Goal: Task Accomplishment & Management: Manage account settings

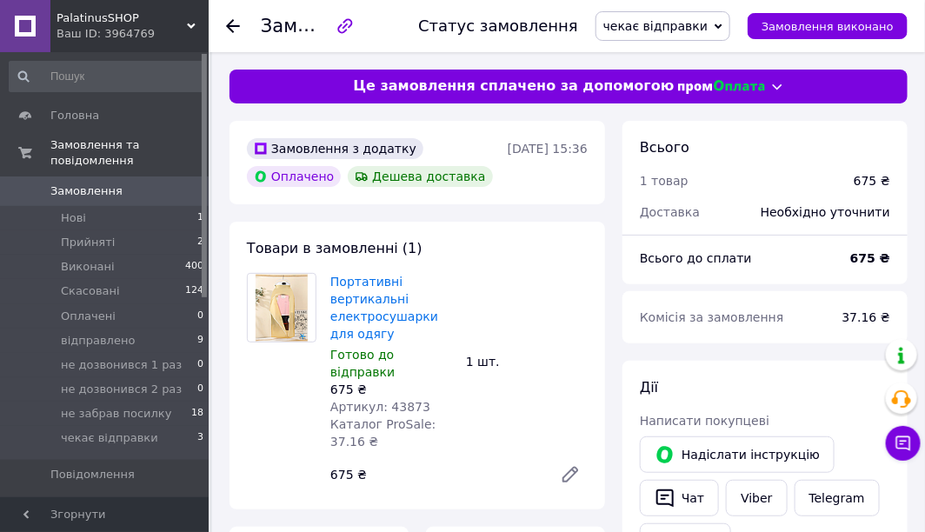
click at [232, 23] on icon at bounding box center [233, 26] width 14 height 14
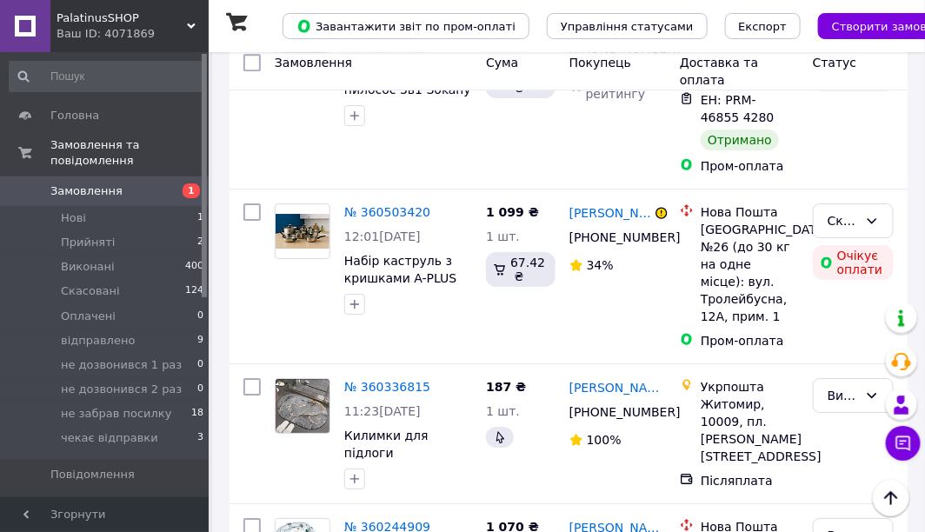
scroll to position [19065, 0]
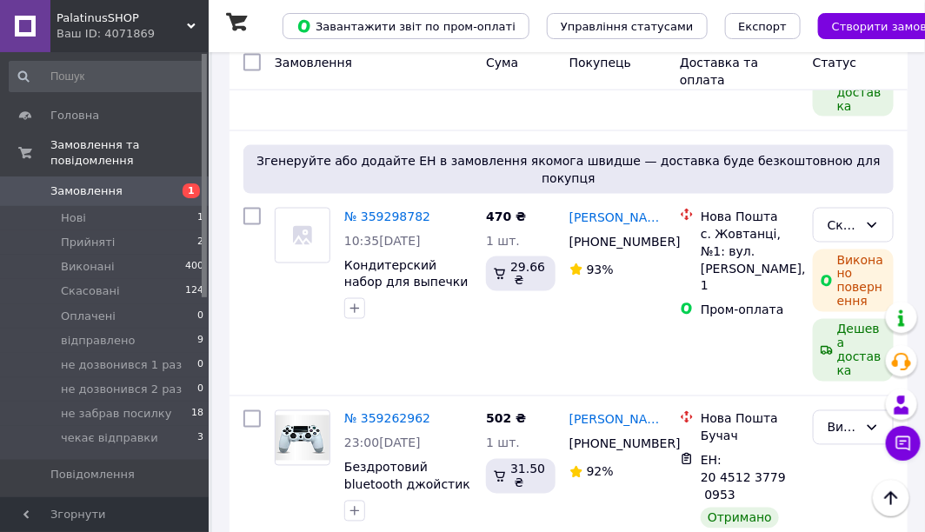
scroll to position [2520, 0]
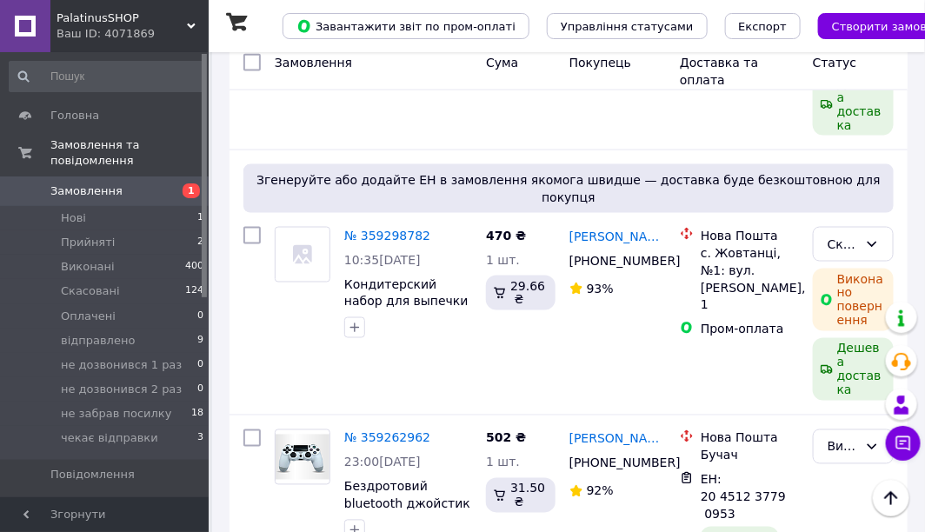
click at [194, 28] on icon at bounding box center [191, 26] width 9 height 9
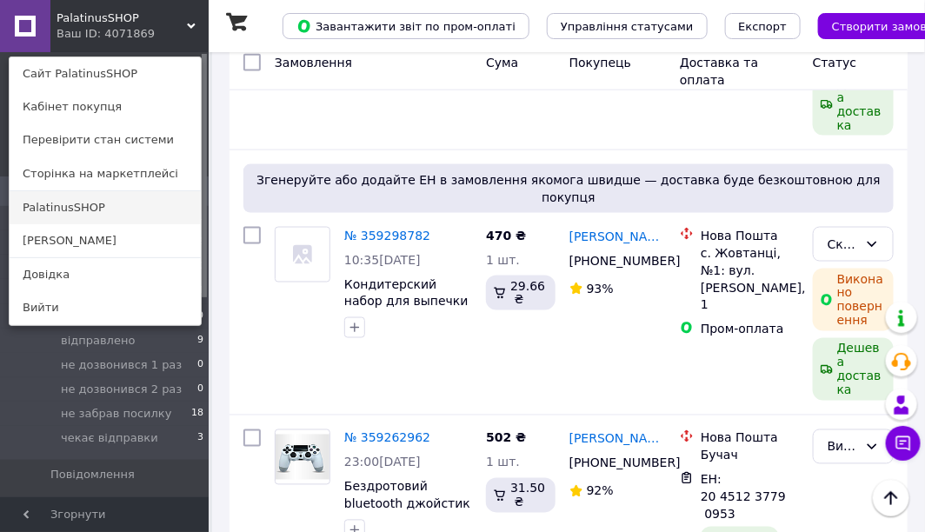
click at [80, 202] on link "PalatinusSHOP" at bounding box center [105, 207] width 191 height 33
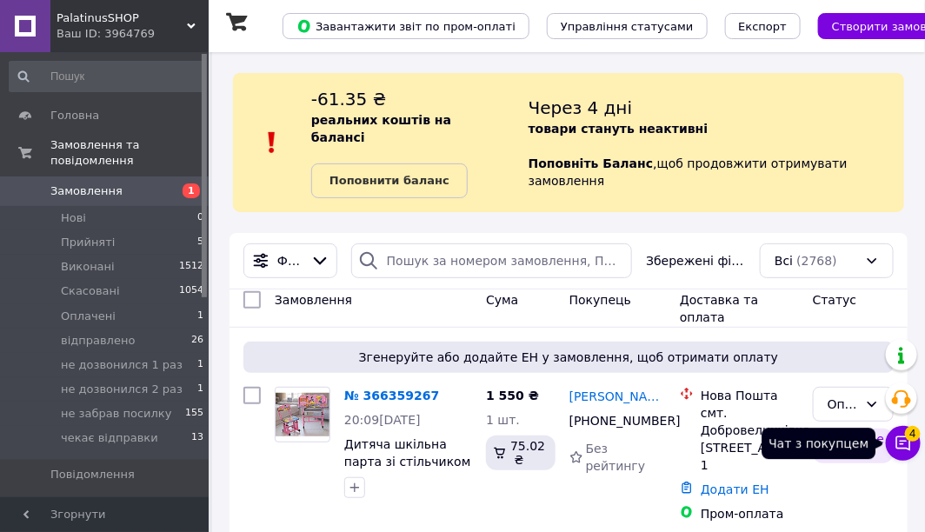
click at [910, 436] on span "4" at bounding box center [913, 434] width 16 height 16
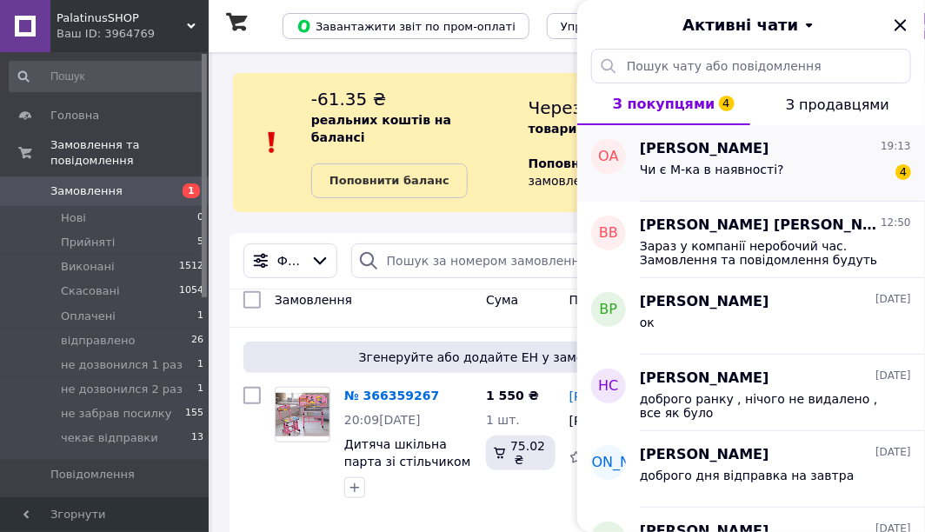
click at [823, 180] on div "Чи є М-ка в наявності? 4" at bounding box center [775, 173] width 271 height 28
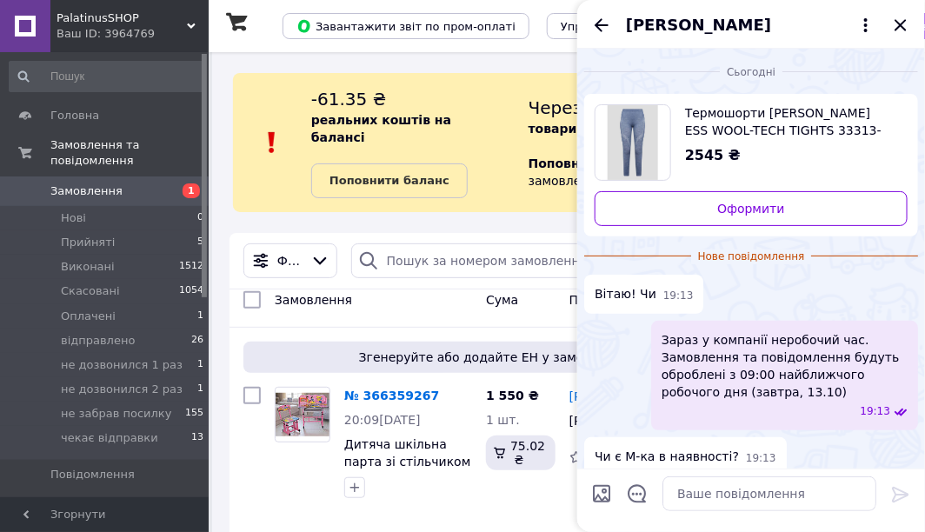
click at [693, 125] on span "Термошорти Falke ESS WOOL-TECH TIGHTS 33313-6751" at bounding box center [789, 121] width 209 height 35
click at [728, 490] on textarea at bounding box center [769, 493] width 214 height 35
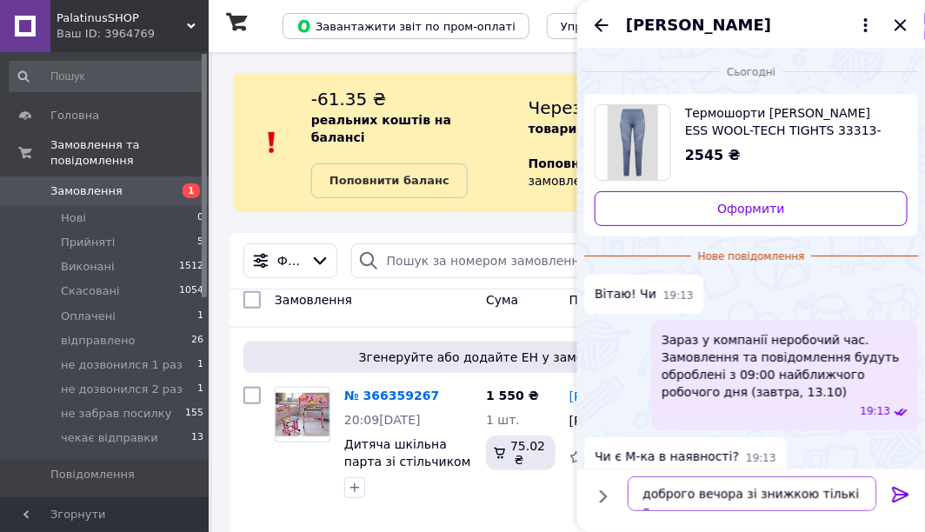
type textarea "доброго вечора зі знижкою тількі S"
click at [898, 498] on icon at bounding box center [900, 494] width 21 height 21
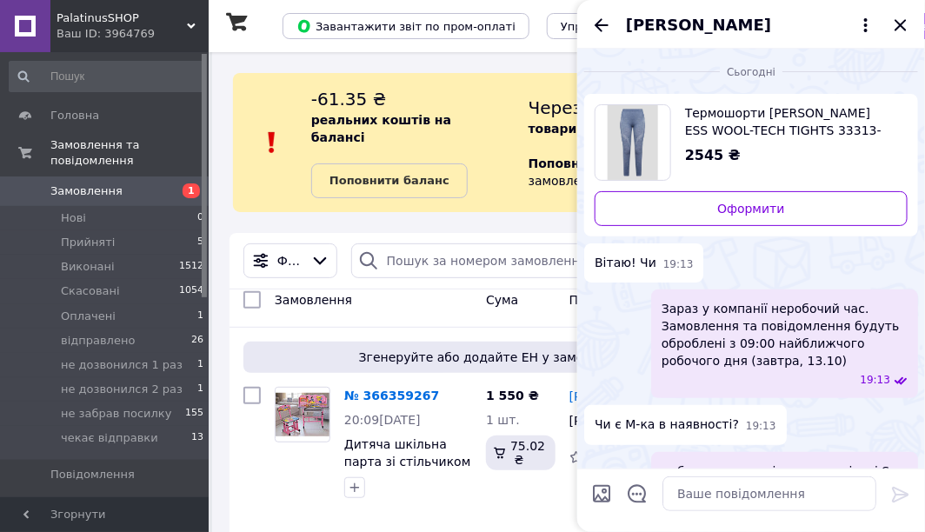
scroll to position [45, 0]
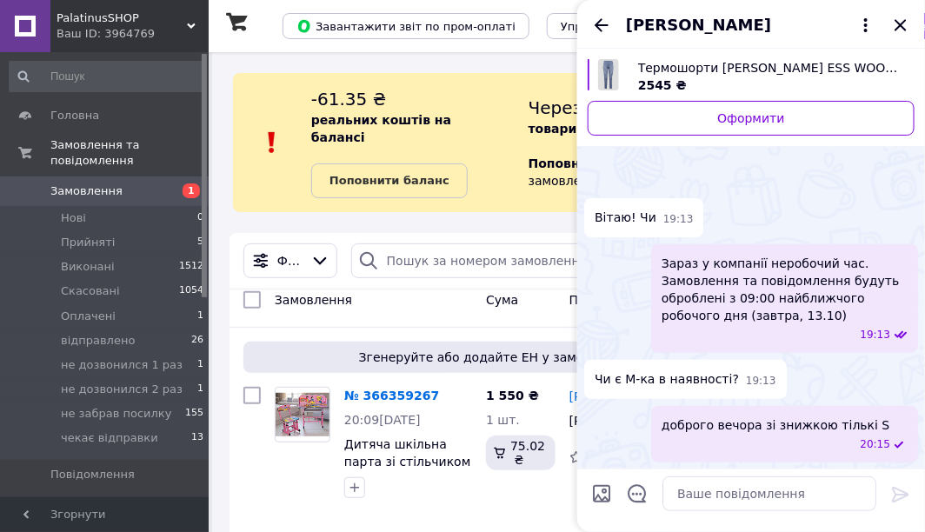
click at [602, 21] on icon "Назад" at bounding box center [601, 25] width 21 height 21
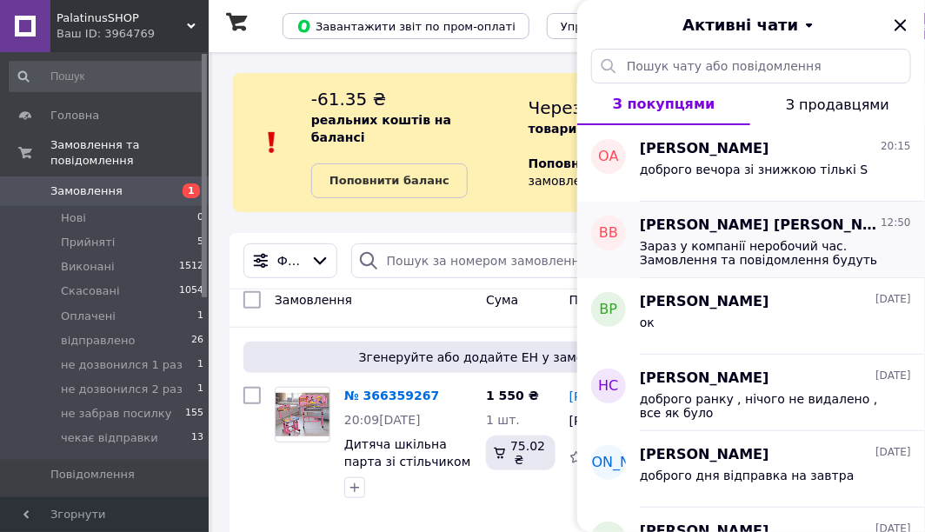
click at [691, 236] on div "Зараз у компанії неробочий час. Замовлення та повідомлення будуть оброблені з 0…" at bounding box center [775, 250] width 271 height 31
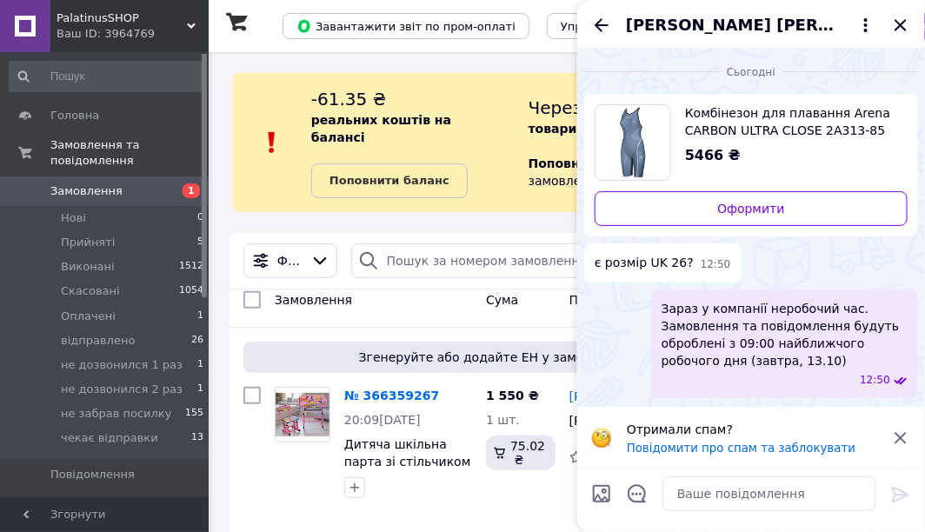
click at [695, 137] on span "Комбінезон для плавання Arena CARBON ULTRA CLOSE 2A313-85" at bounding box center [789, 121] width 209 height 35
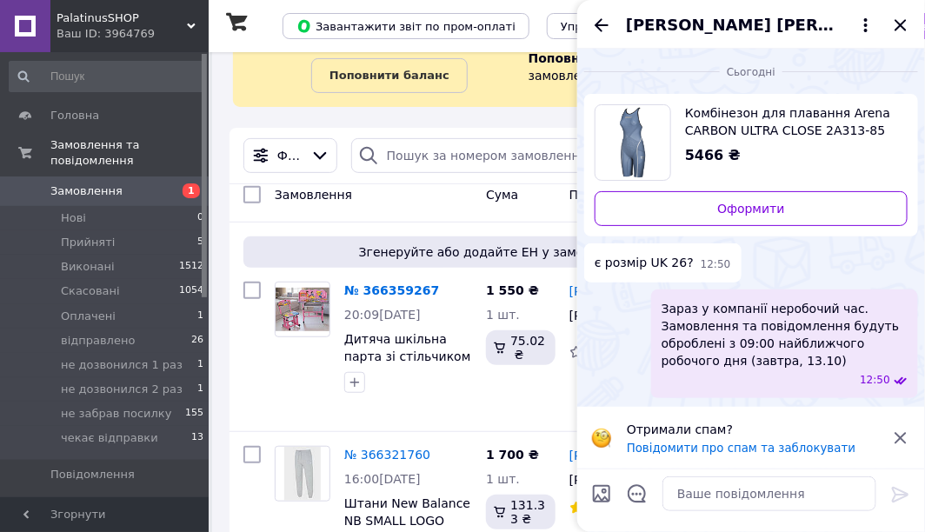
scroll to position [174, 0]
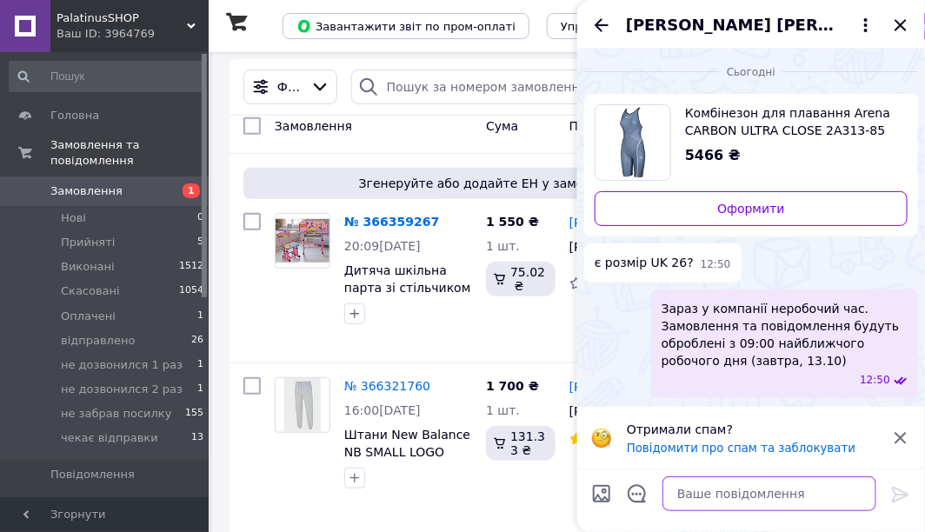
click at [739, 490] on textarea at bounding box center [769, 493] width 214 height 35
type textarea "l"
click at [728, 499] on textarea at bounding box center [769, 493] width 214 height 35
type textarea "доброго вечора тількі 28"
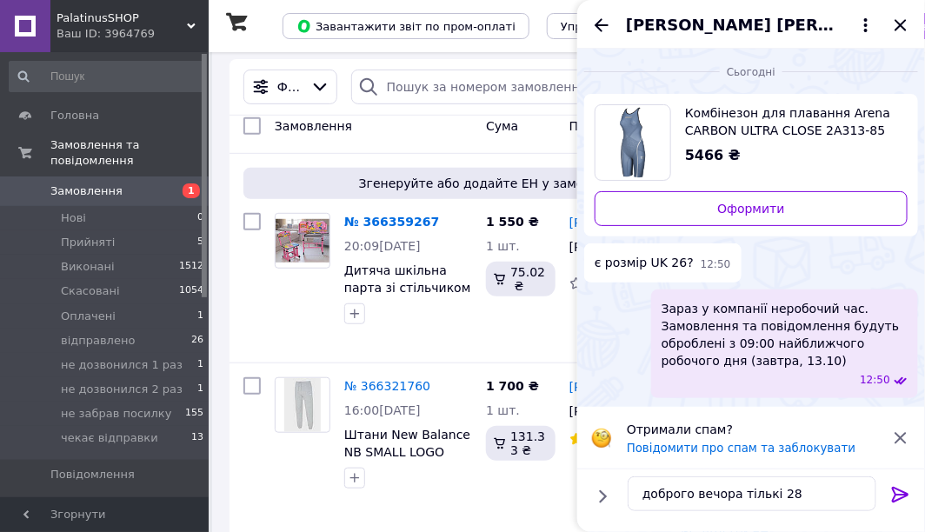
click at [903, 486] on icon at bounding box center [900, 494] width 21 height 21
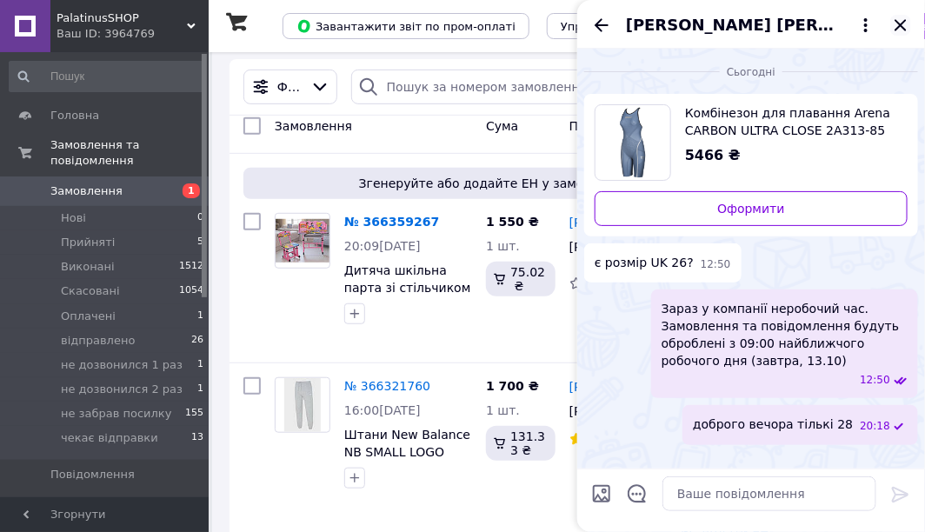
click at [899, 23] on icon "Закрити" at bounding box center [900, 25] width 21 height 21
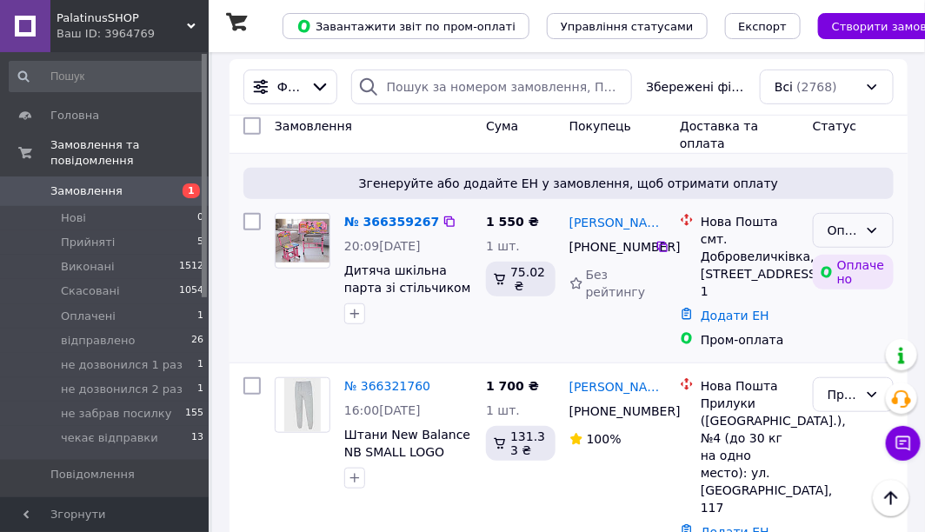
click at [865, 213] on div "Оплачено" at bounding box center [852, 230] width 81 height 35
click at [864, 259] on li "Прийнято" at bounding box center [852, 259] width 79 height 49
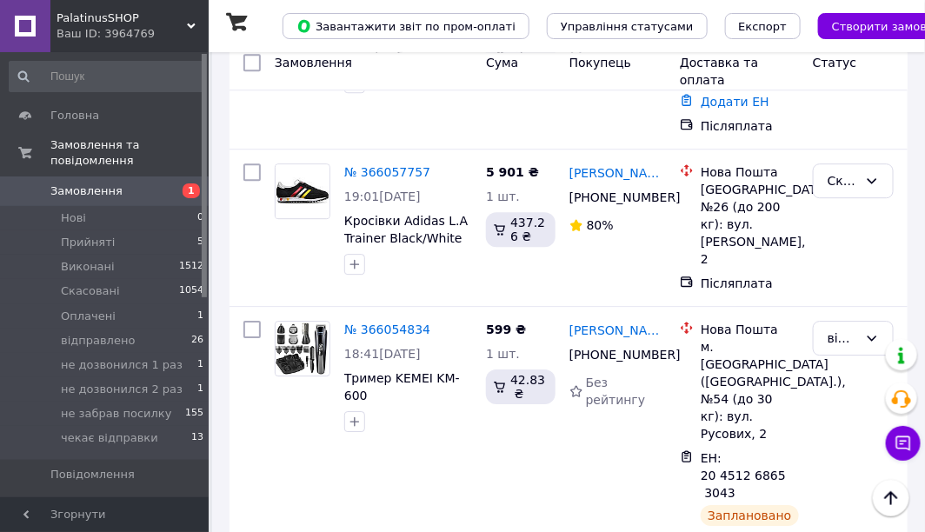
scroll to position [18421, 0]
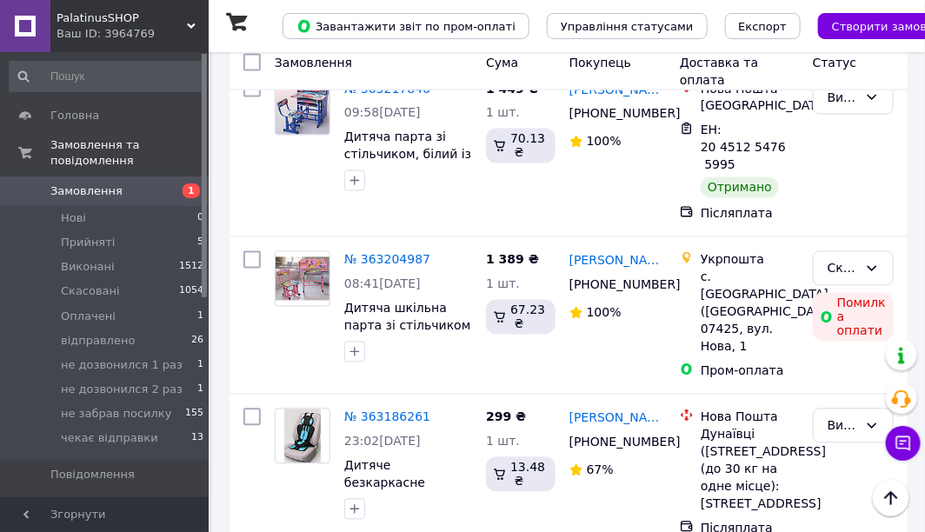
scroll to position [18609, 0]
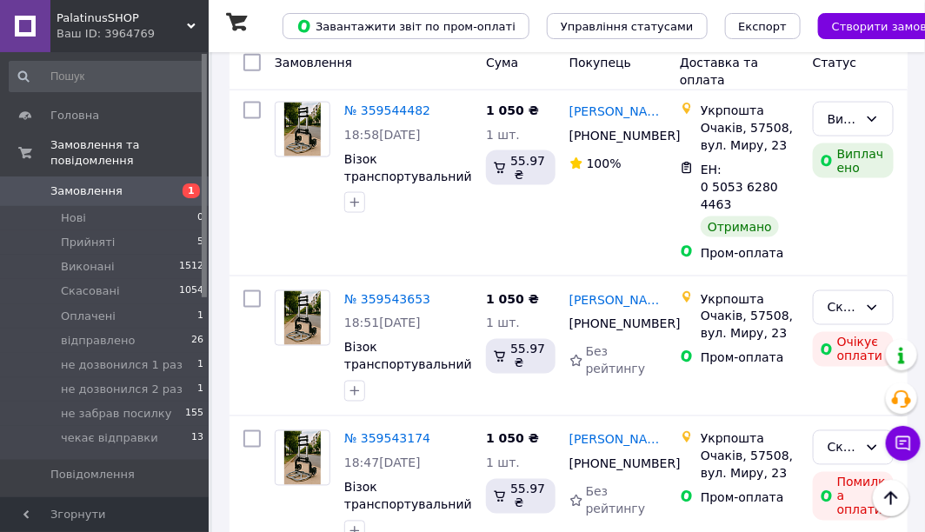
scroll to position [11905, 0]
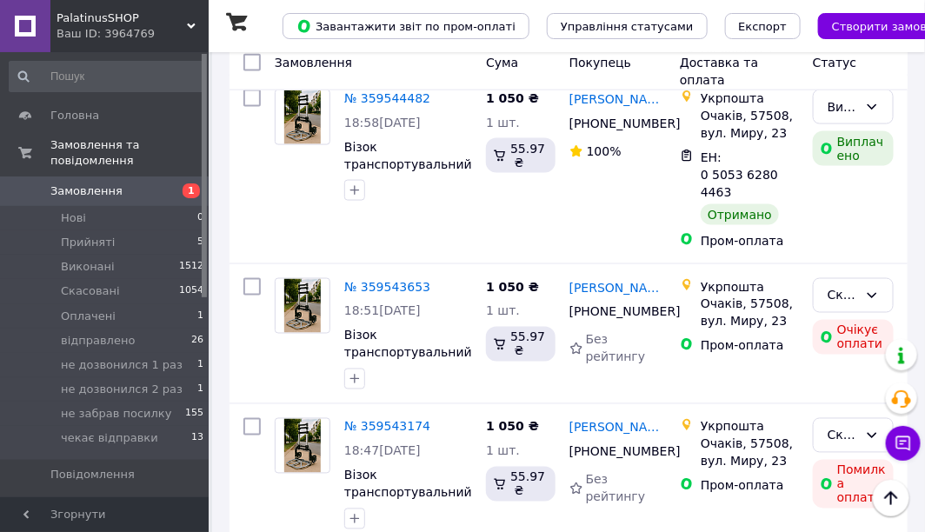
click at [184, 23] on span "PalatinusSHOP" at bounding box center [121, 18] width 130 height 16
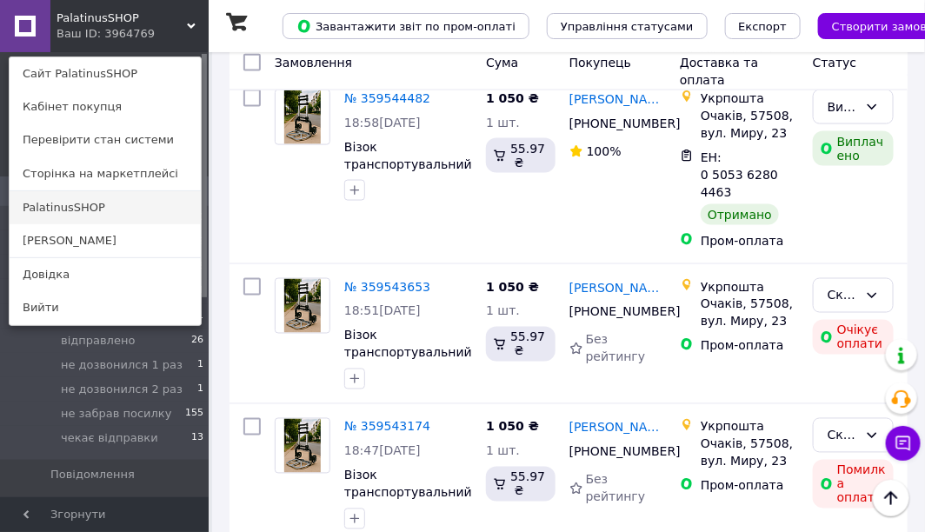
click at [82, 198] on link "PalatinusSHOP" at bounding box center [105, 207] width 191 height 33
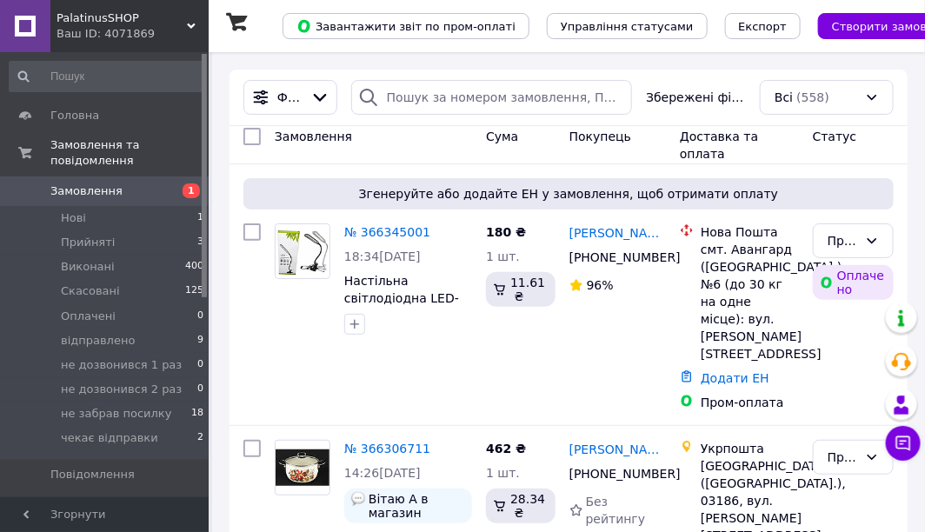
scroll to position [19093, 0]
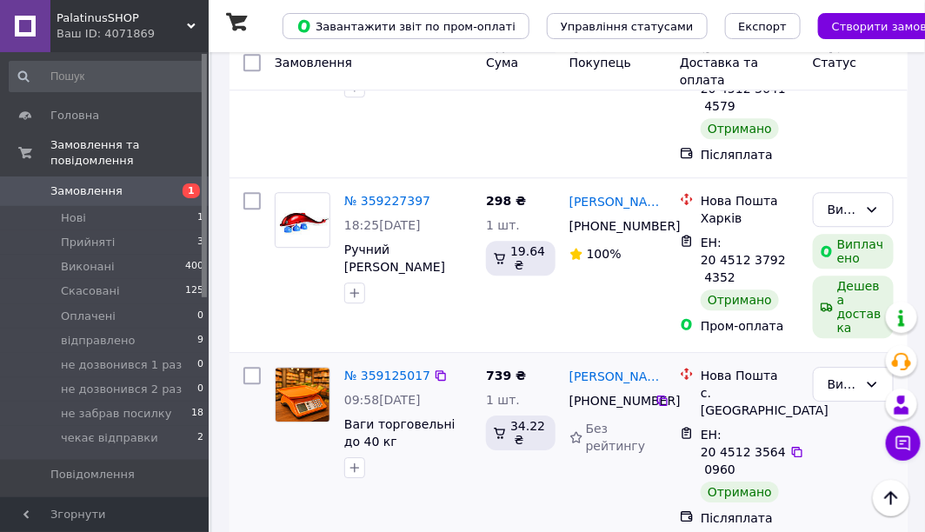
scroll to position [3128, 0]
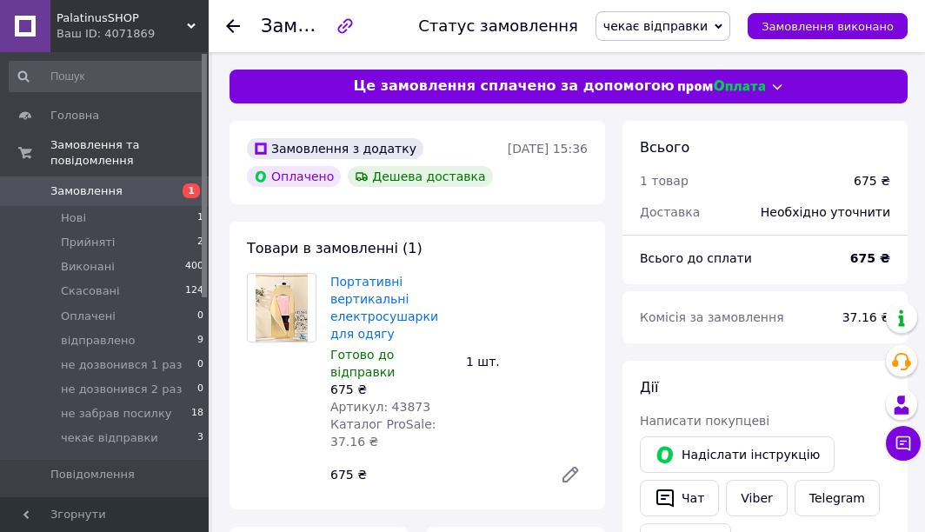
scroll to position [174, 0]
